Goal: Check status

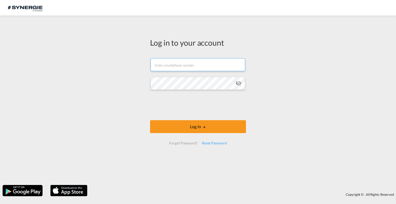
type input "t.fontes@gosynergie.com"
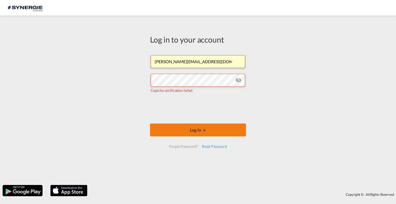
click at [198, 131] on button "Log In" at bounding box center [198, 129] width 96 height 13
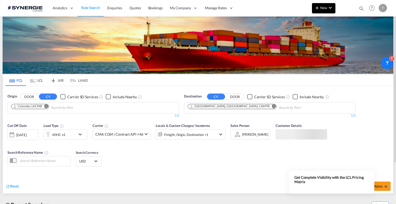
click at [332, 5] on md-icon "icon-chevron-down" at bounding box center [330, 8] width 6 height 6
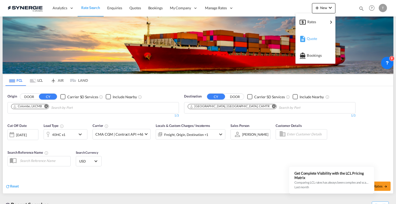
click at [307, 40] on span "Quote" at bounding box center [310, 38] width 6 height 10
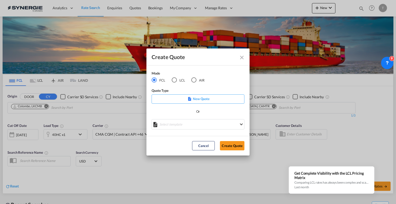
click at [239, 56] on md-icon "Close dialog" at bounding box center [242, 57] width 6 height 6
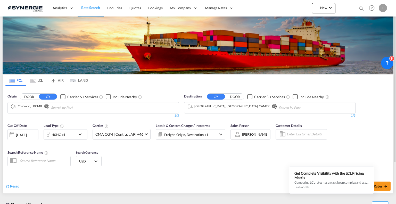
click at [360, 9] on md-icon "icon-magnify" at bounding box center [361, 9] width 6 height 6
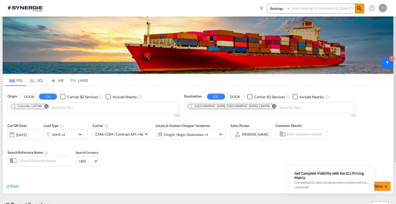
click at [286, 10] on select "Bookings Quotes Enquiries" at bounding box center [279, 8] width 24 height 9
select select "Quotes"
click at [267, 4] on select "Bookings Quotes Enquiries" at bounding box center [279, 8] width 24 height 9
click at [303, 9] on input at bounding box center [322, 8] width 64 height 9
paste input "SYC002742"
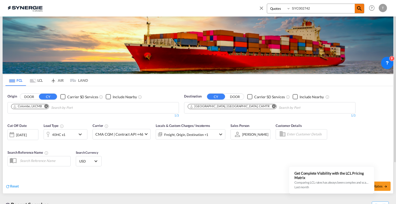
type input "SYC002742"
click at [355, 9] on span at bounding box center [358, 8] width 9 height 9
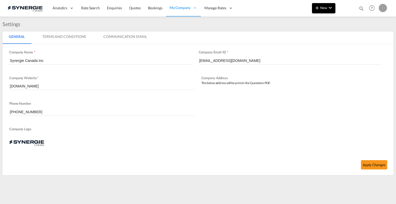
click at [325, 10] on button "New" at bounding box center [323, 8] width 23 height 10
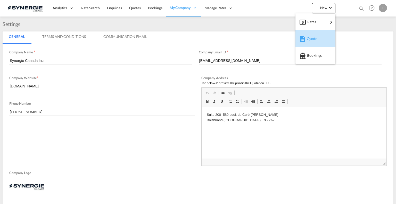
click at [312, 36] on span "Quote" at bounding box center [310, 38] width 6 height 10
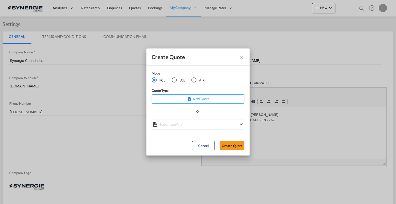
click at [243, 55] on md-icon "Close dialog" at bounding box center [242, 57] width 6 height 6
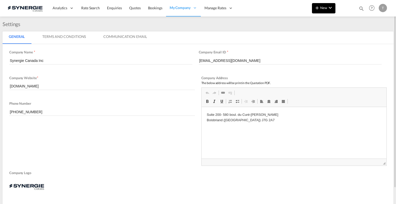
click at [333, 12] on button "New" at bounding box center [323, 8] width 23 height 10
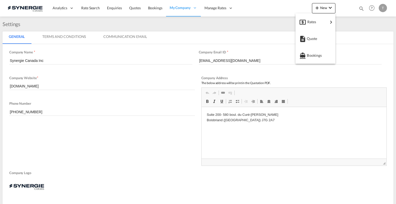
click at [361, 11] on md-backdrop at bounding box center [198, 102] width 396 height 204
click at [361, 11] on md-icon "icon-magnify" at bounding box center [361, 9] width 6 height 6
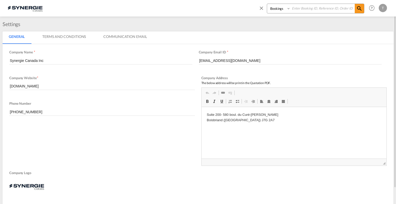
click at [276, 9] on select "Bookings Quotes Enquiries" at bounding box center [279, 8] width 24 height 9
select select "Quotes"
click at [267, 4] on select "Bookings Quotes Enquiries" at bounding box center [279, 8] width 24 height 9
click at [303, 5] on input at bounding box center [322, 8] width 64 height 9
paste input "SYC002742"
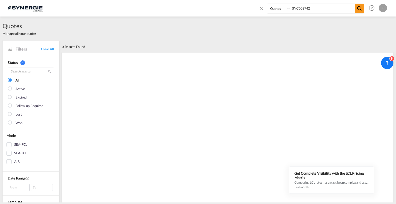
click at [316, 7] on input "SYC002742" at bounding box center [322, 8] width 64 height 9
paste input "3051"
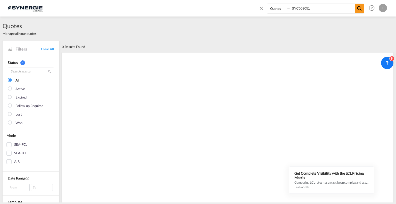
type input "SYC003051"
click at [285, 8] on select "Bookings Quotes Enquiries" at bounding box center [279, 8] width 24 height 9
select select "Shipments"
click at [267, 4] on select "Bookings Quotes Enquiries" at bounding box center [279, 8] width 24 height 9
click at [361, 9] on md-icon "icon-magnify" at bounding box center [359, 8] width 6 height 6
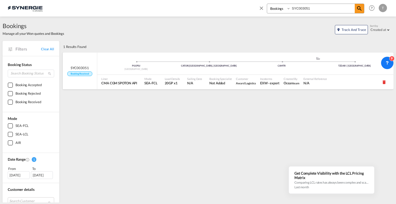
click at [346, 75] on div at bounding box center [360, 82] width 62 height 14
click at [322, 8] on input "SYC003051" at bounding box center [322, 8] width 64 height 9
paste input "2742"
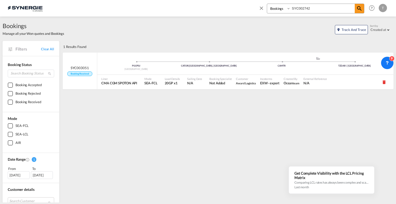
type input "SYC002742"
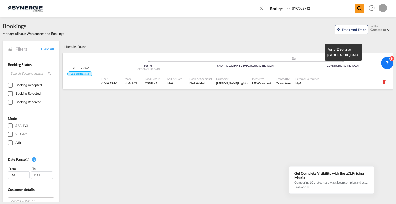
click at [306, 66] on div "TZDAR | Dar es Salaam" at bounding box center [342, 65] width 97 height 3
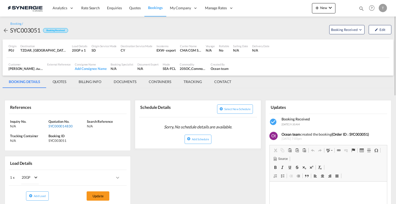
click at [66, 125] on div "SYC000014830" at bounding box center [66, 126] width 37 height 5
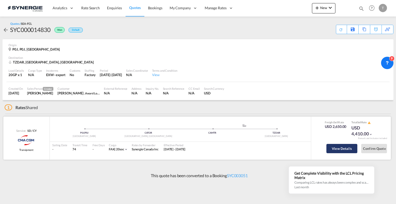
click at [343, 146] on button "View Details" at bounding box center [341, 148] width 31 height 9
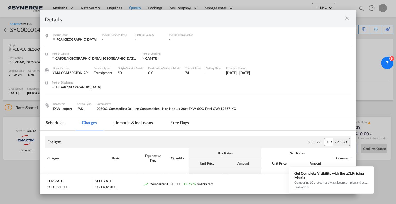
click at [347, 19] on md-icon "icon-close m-3 fg-AAA8AD cursor" at bounding box center [347, 18] width 6 height 6
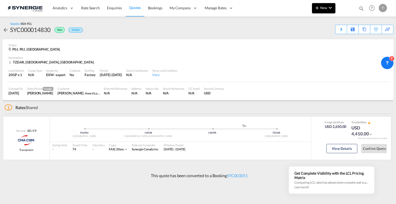
click at [335, 12] on button "New" at bounding box center [323, 8] width 23 height 10
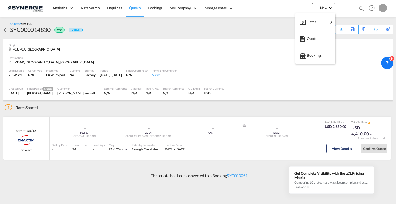
click at [276, 17] on md-backdrop at bounding box center [198, 102] width 396 height 204
drag, startPoint x: 356, startPoint y: 9, endPoint x: 362, endPoint y: 10, distance: 6.3
click at [362, 10] on div "Bookings Quotes Enquiries Help Resources Product Release T My Profile Logout" at bounding box center [371, 8] width 33 height 16
click at [362, 10] on md-icon "icon-magnify" at bounding box center [361, 9] width 6 height 6
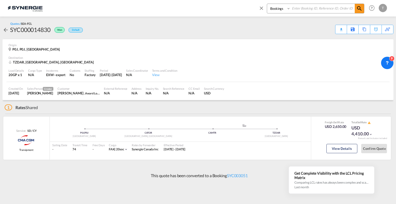
click at [282, 11] on select "Bookings Quotes Enquiries" at bounding box center [279, 8] width 24 height 9
click at [267, 4] on select "Bookings Quotes Enquiries" at bounding box center [279, 8] width 24 height 9
click at [300, 9] on input at bounding box center [322, 8] width 64 height 9
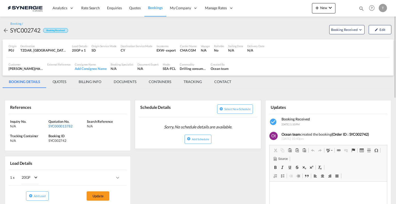
click at [60, 128] on div "SYC000013782" at bounding box center [66, 126] width 37 height 5
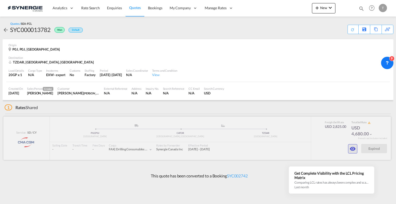
click at [350, 150] on md-icon "icon-eye" at bounding box center [352, 149] width 6 height 6
